Goal: Transaction & Acquisition: Purchase product/service

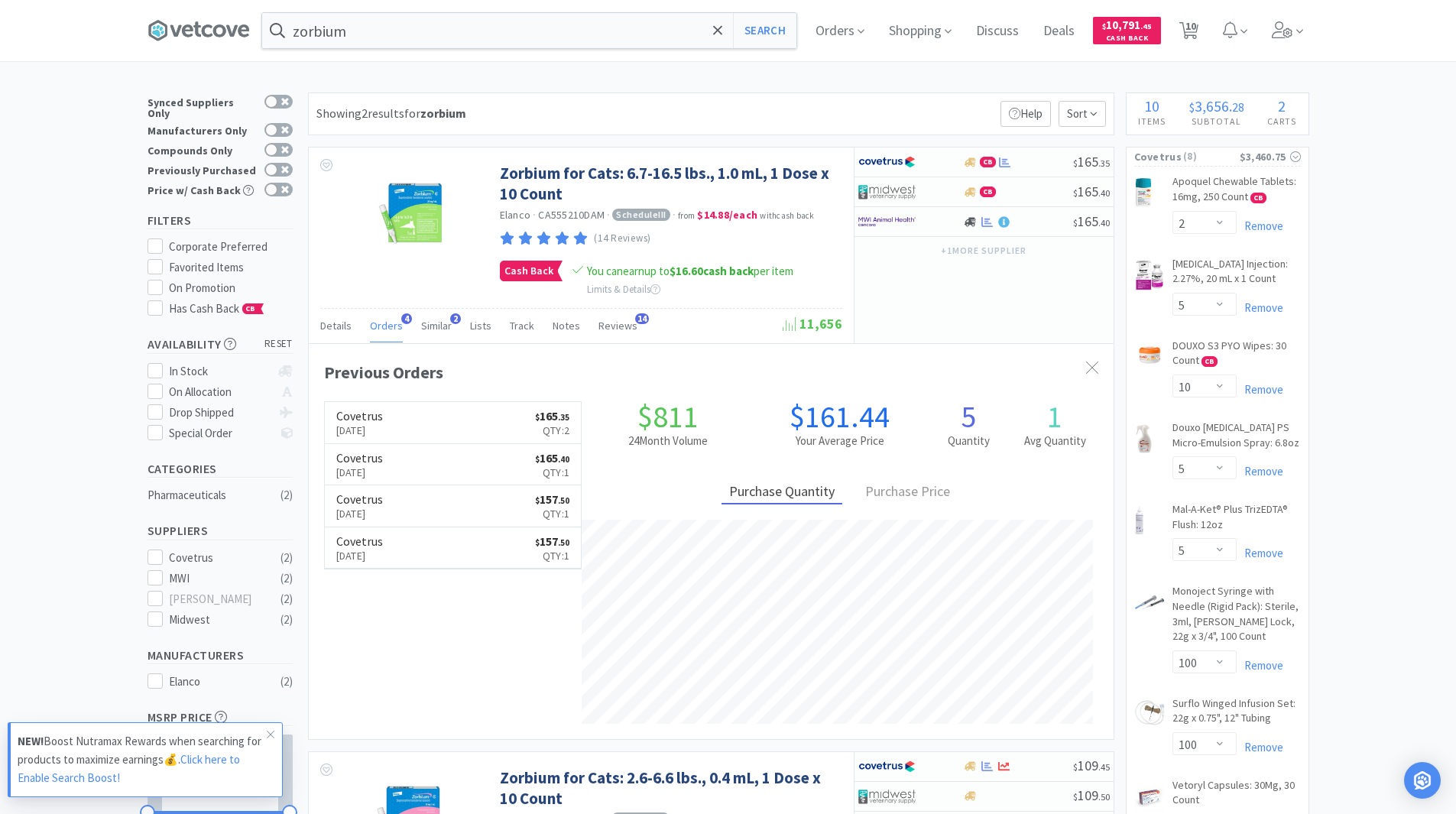
select select "2"
select select "5"
select select "10"
select select "5"
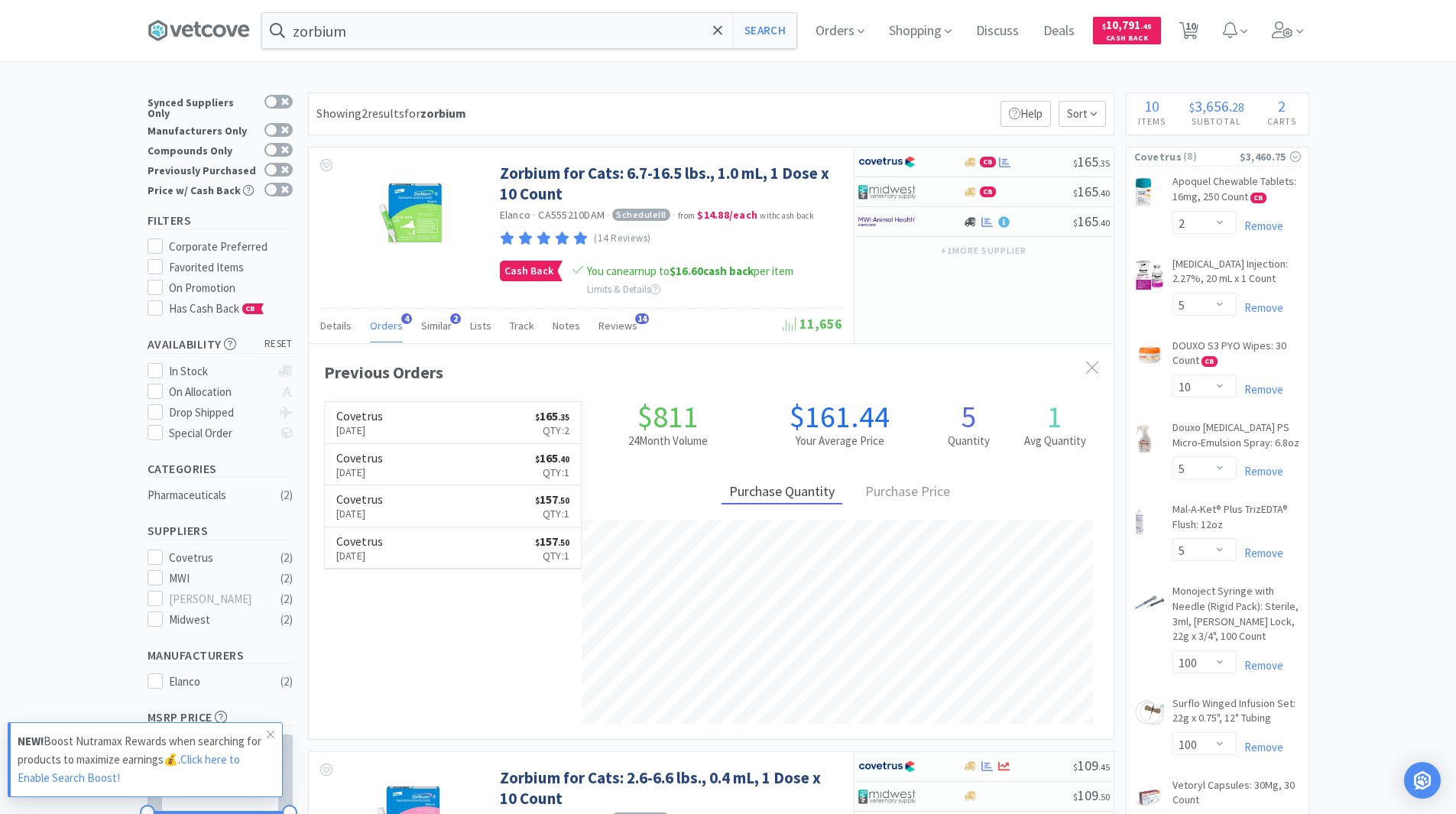
select select "100"
select select "5"
select select "1"
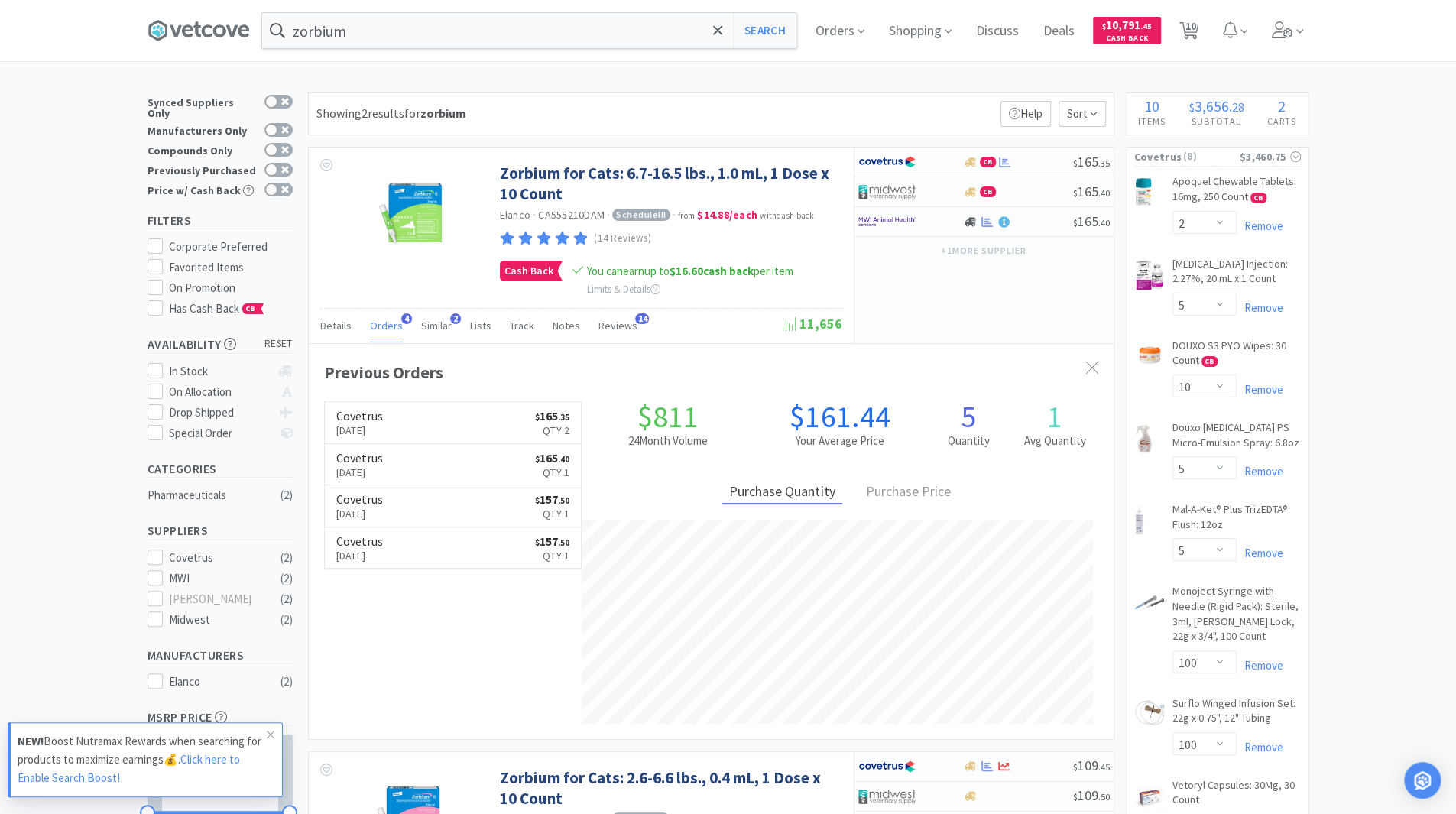
scroll to position [396, 805]
